Goal: Task Accomplishment & Management: Complete application form

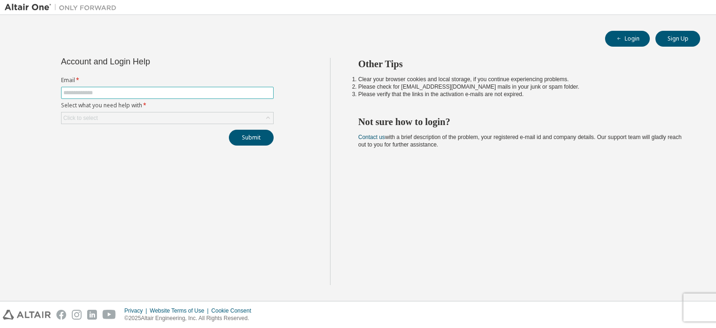
click at [249, 96] on input "text" at bounding box center [167, 92] width 208 height 7
type input "**********"
click at [171, 113] on div "Click to select" at bounding box center [168, 117] width 212 height 11
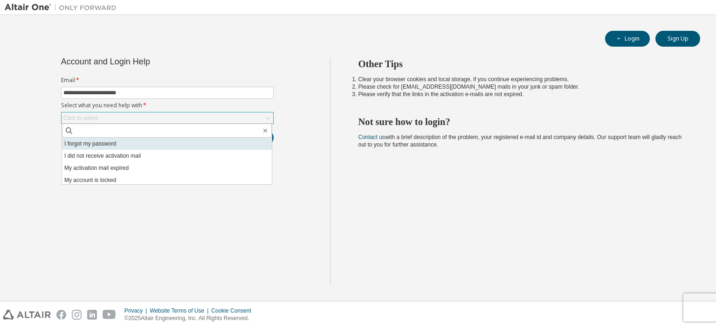
click at [144, 145] on li "I forgot my password" at bounding box center [167, 143] width 210 height 12
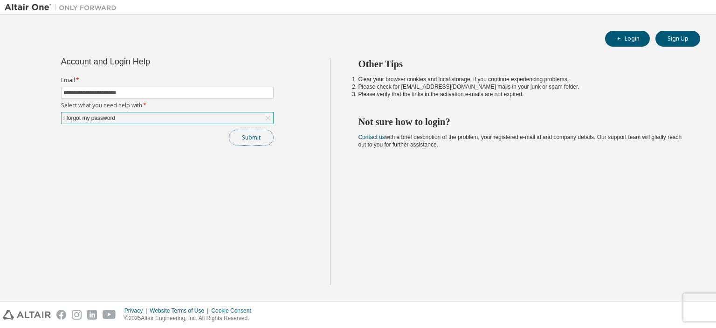
click at [262, 130] on button "Submit" at bounding box center [251, 138] width 45 height 16
click at [184, 118] on div "I forgot my password" at bounding box center [168, 117] width 212 height 11
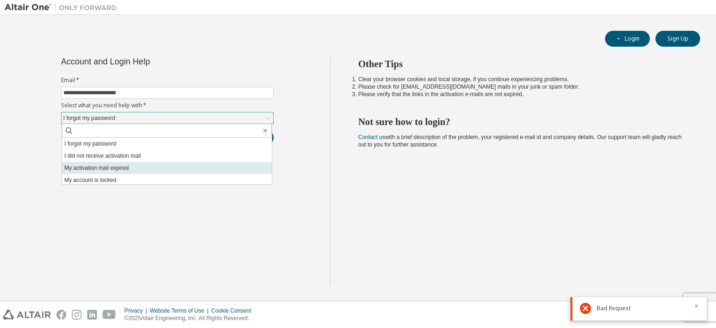
click at [149, 168] on li "My activation mail expired" at bounding box center [167, 168] width 210 height 12
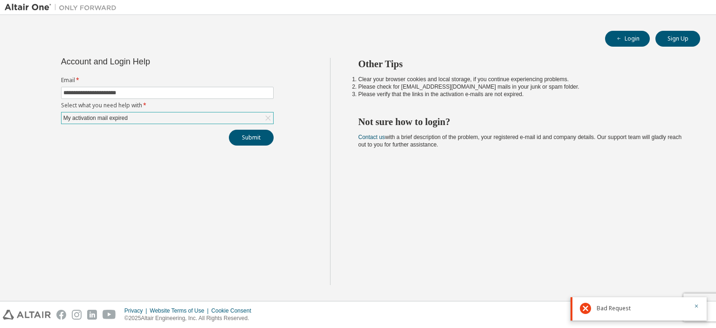
click at [233, 117] on div "My activation mail expired" at bounding box center [168, 117] width 212 height 11
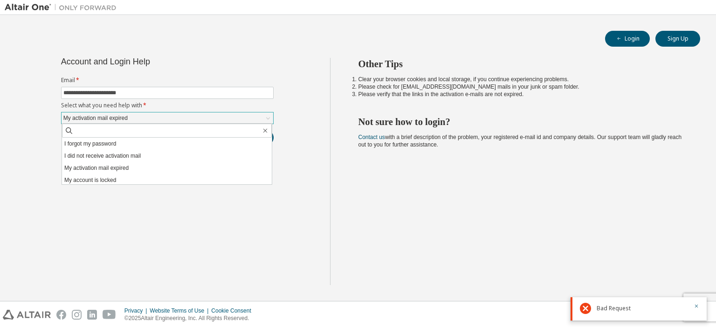
scroll to position [26, 0]
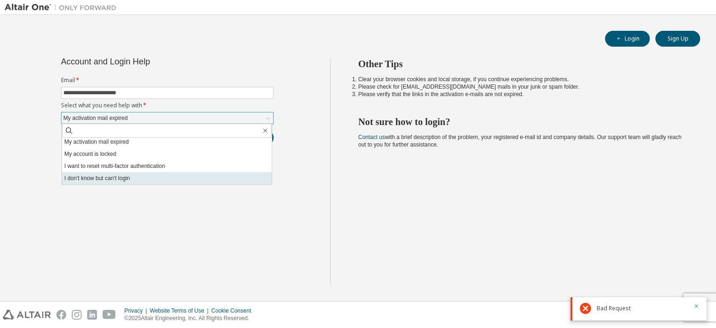
click at [181, 175] on li "I don't know but can't login" at bounding box center [167, 178] width 210 height 12
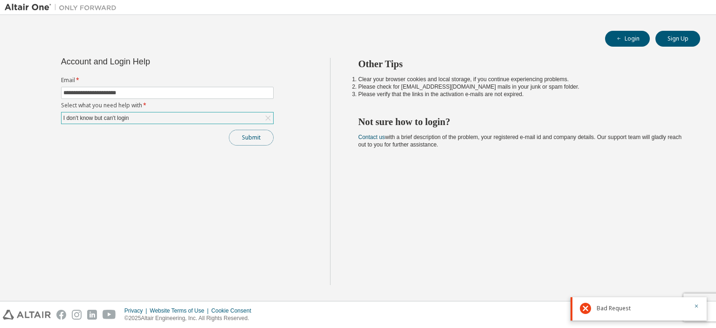
click at [256, 130] on button "Submit" at bounding box center [251, 138] width 45 height 16
click at [242, 116] on div "I don't know but can't login" at bounding box center [168, 117] width 212 height 11
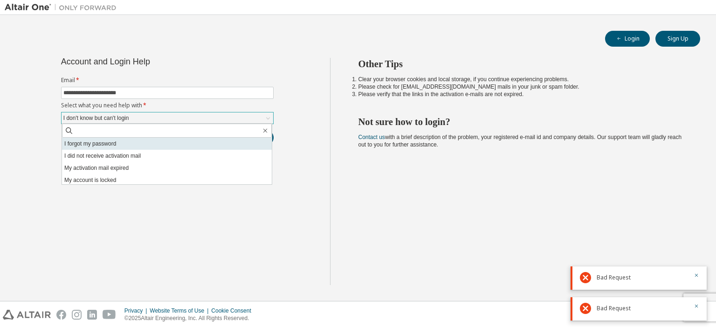
click at [239, 147] on li "I forgot my password" at bounding box center [167, 143] width 210 height 12
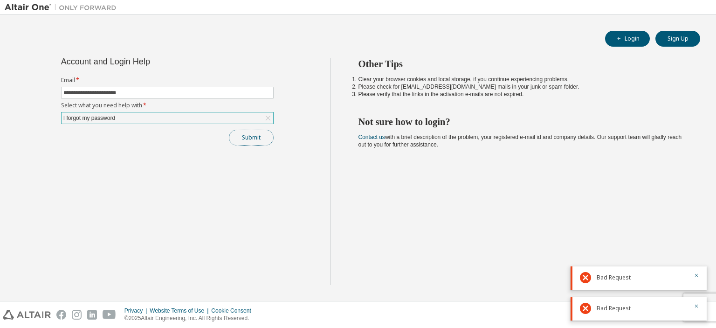
click at [271, 137] on button "Submit" at bounding box center [251, 138] width 45 height 16
click at [255, 132] on button "Submit" at bounding box center [251, 138] width 45 height 16
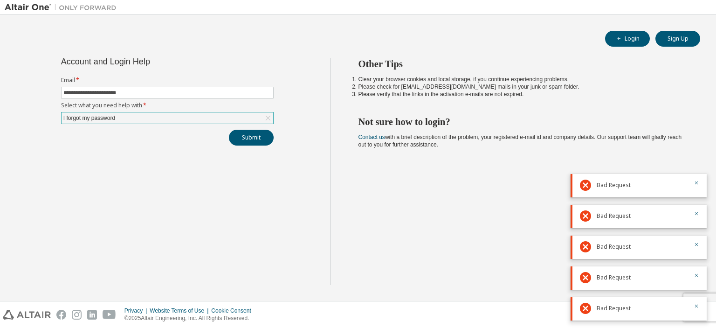
click at [246, 123] on div "**********" at bounding box center [167, 102] width 224 height 88
click at [240, 116] on div "I forgot my password" at bounding box center [168, 117] width 212 height 11
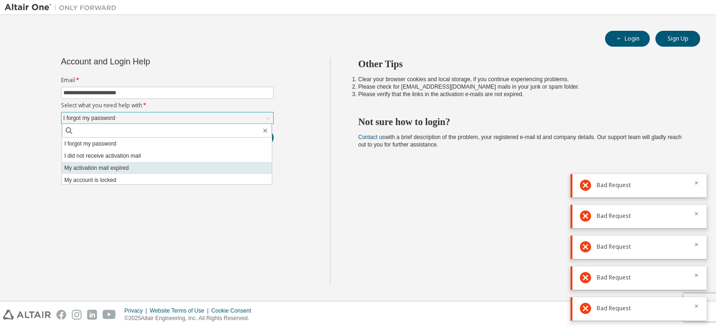
click at [208, 166] on li "My activation mail expired" at bounding box center [167, 168] width 210 height 12
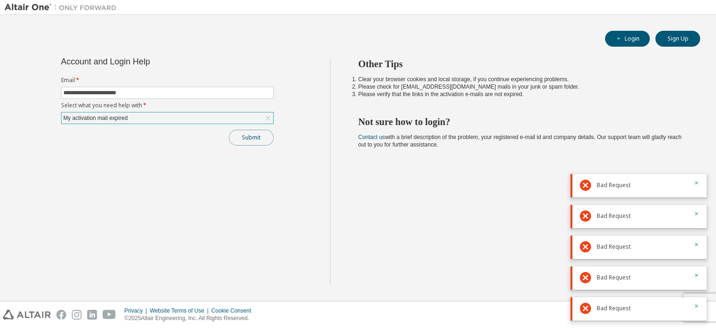
click at [263, 132] on button "Submit" at bounding box center [251, 138] width 45 height 16
click at [264, 137] on button "Submit" at bounding box center [251, 138] width 45 height 16
